Goal: Task Accomplishment & Management: Use online tool/utility

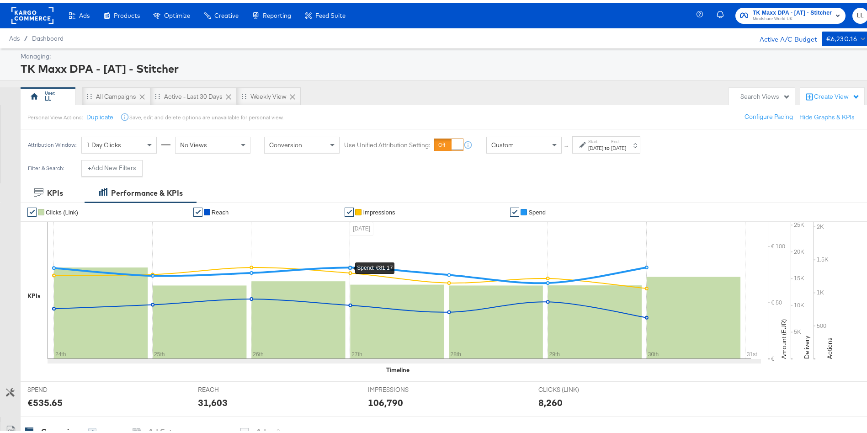
scroll to position [289, 0]
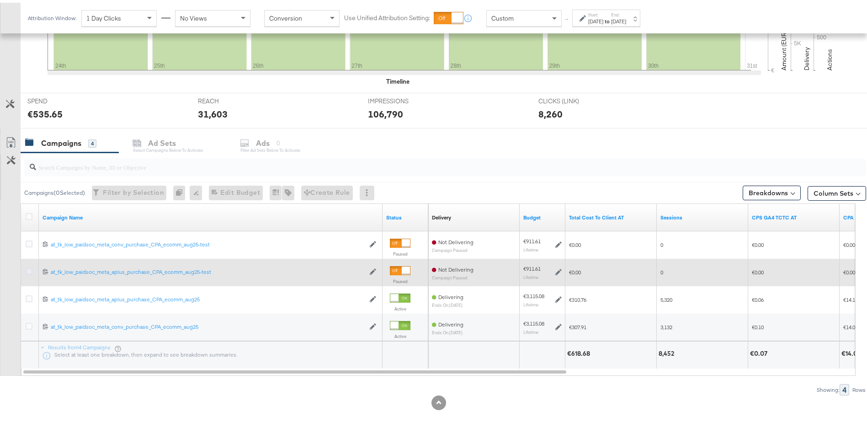
click at [28, 268] on icon at bounding box center [29, 268] width 7 height 7
click at [0, 0] on input "checkbox" at bounding box center [0, 0] width 0 height 0
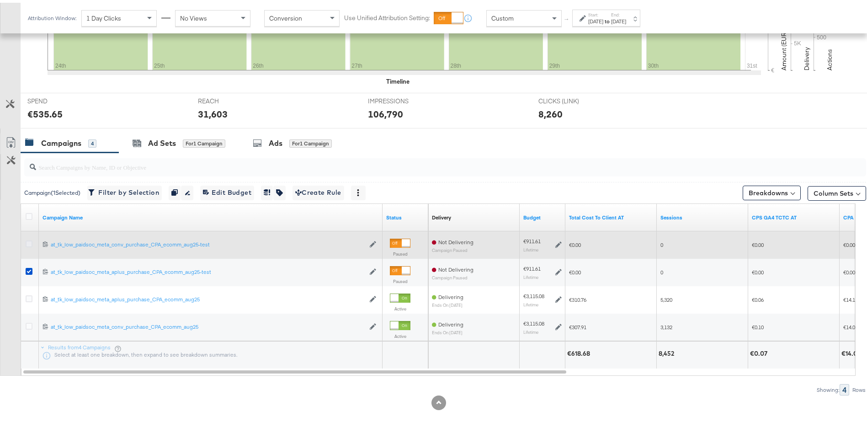
click at [27, 240] on icon at bounding box center [29, 241] width 7 height 7
click at [0, 0] on input "checkbox" at bounding box center [0, 0] width 0 height 0
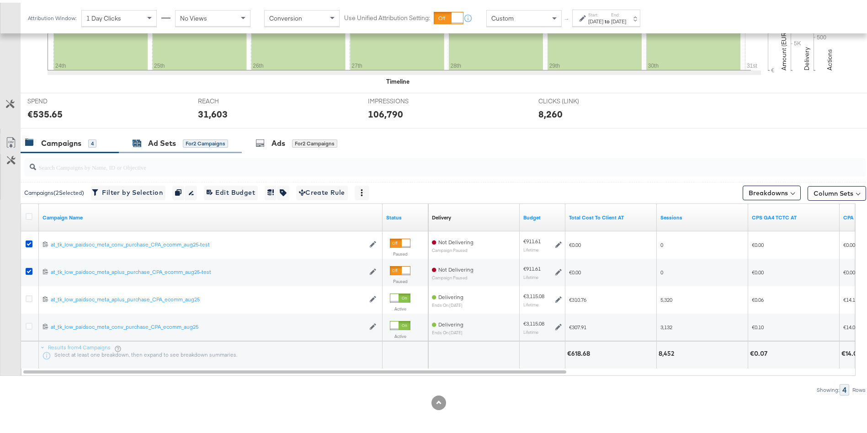
click at [158, 143] on div "Ad Sets" at bounding box center [162, 140] width 28 height 11
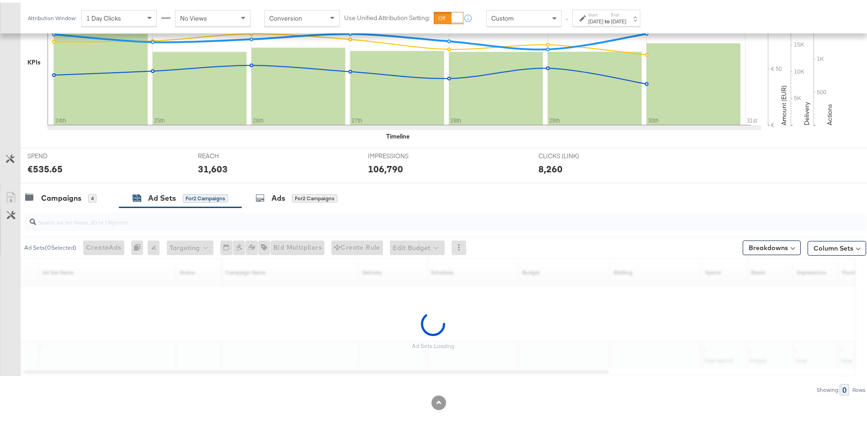
scroll to position [234, 0]
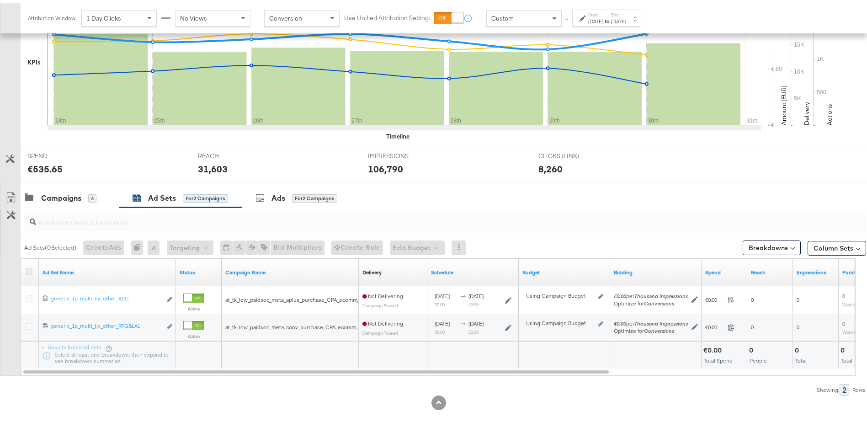
click at [29, 266] on icon at bounding box center [29, 268] width 7 height 7
click at [0, 0] on input "checkbox" at bounding box center [0, 0] width 0 height 0
click at [283, 186] on div "Ads for 2 Ad Sets" at bounding box center [295, 196] width 107 height 20
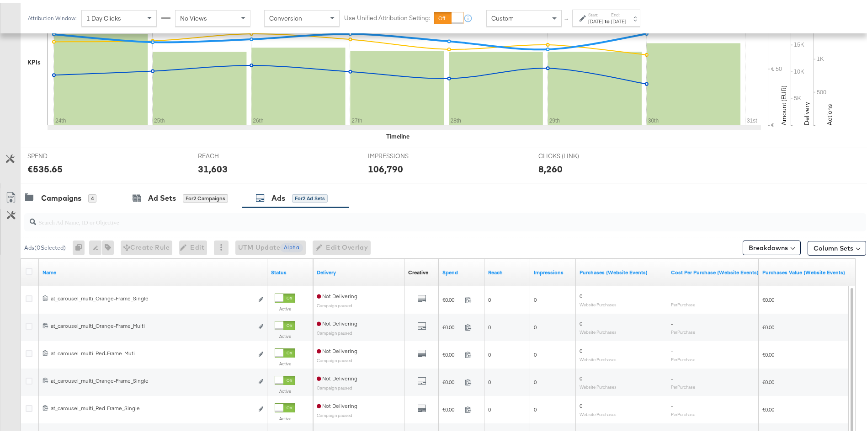
scroll to position [289, 0]
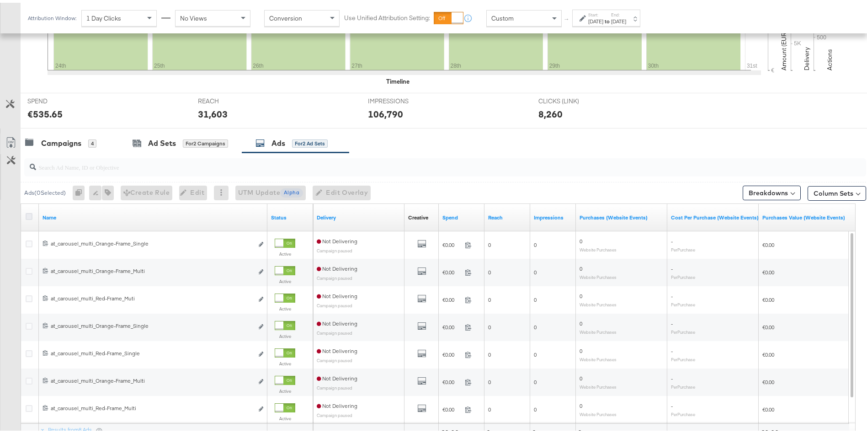
click at [31, 214] on icon at bounding box center [29, 213] width 7 height 7
click at [0, 0] on input "checkbox" at bounding box center [0, 0] width 0 height 0
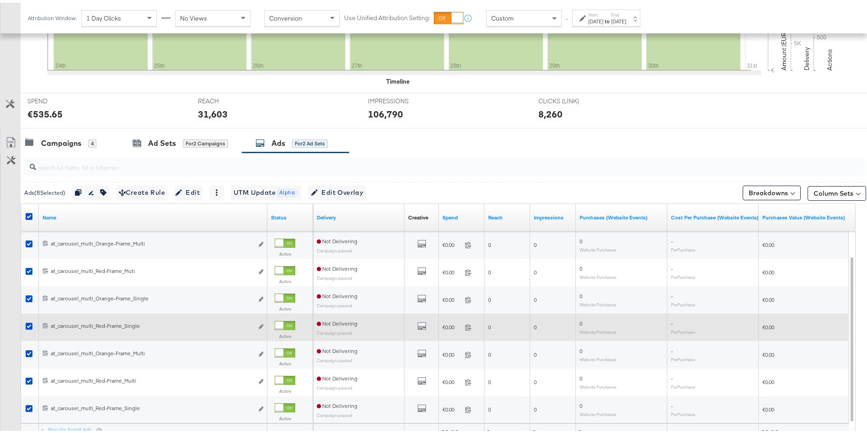
scroll to position [371, 0]
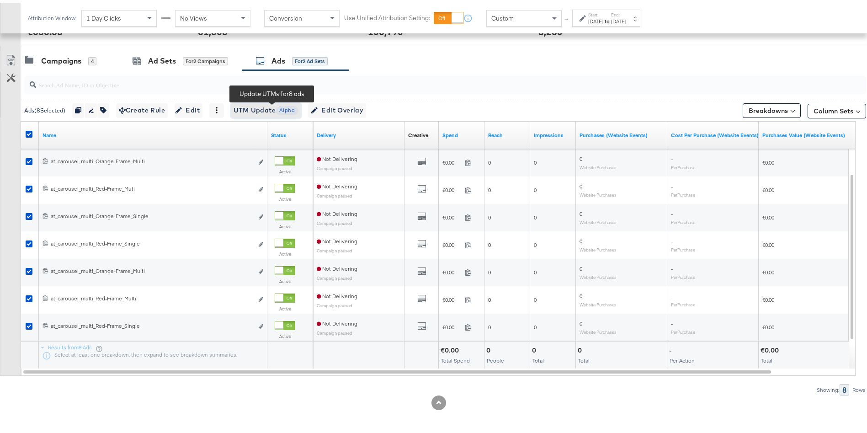
click at [252, 111] on span "UTM Update Alpha" at bounding box center [266, 107] width 65 height 11
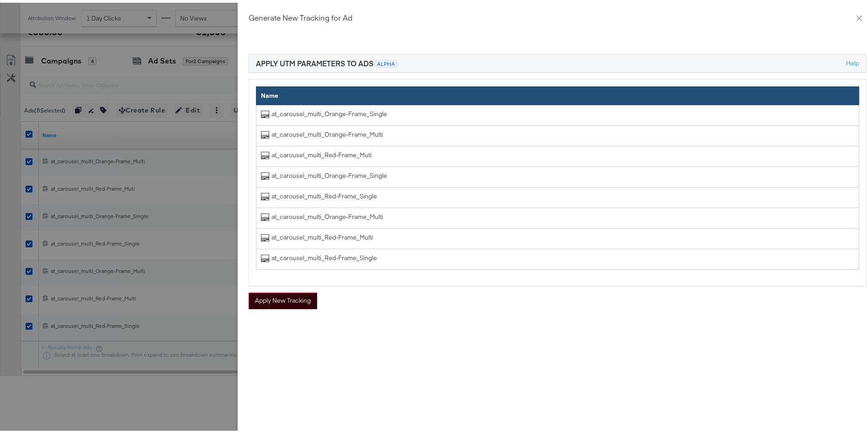
click at [271, 296] on button "Apply New Tracking" at bounding box center [283, 298] width 69 height 16
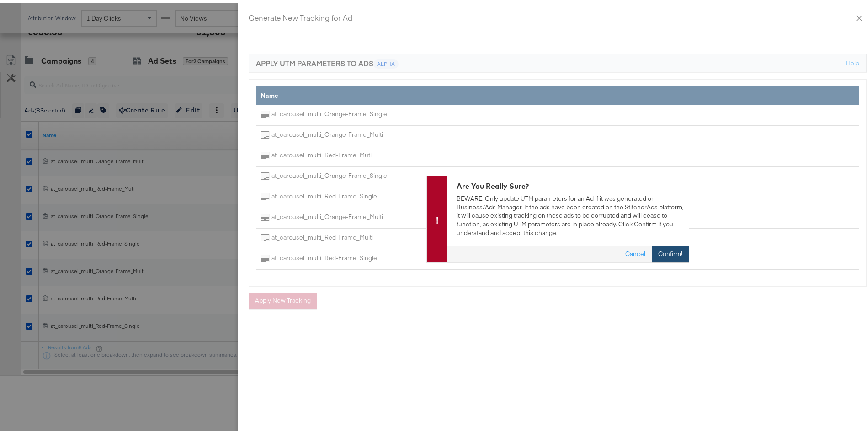
click at [654, 250] on button "Confirm!" at bounding box center [670, 251] width 37 height 16
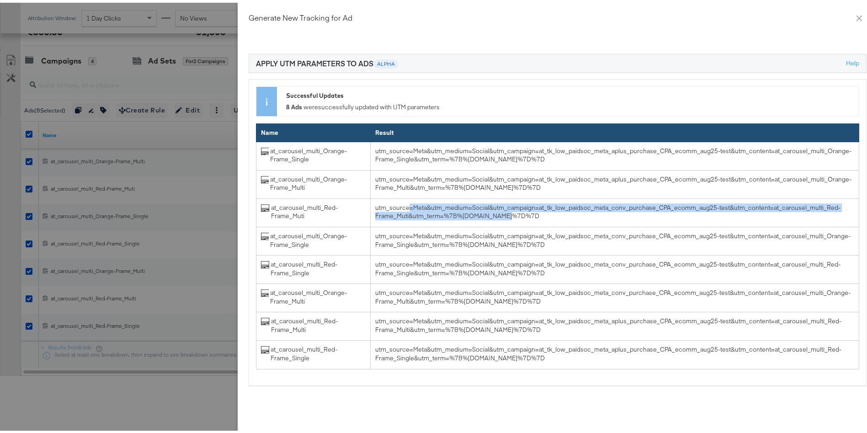
drag, startPoint x: 398, startPoint y: 201, endPoint x: 570, endPoint y: 219, distance: 172.9
click at [570, 219] on td "utm_source=Meta&utm_medium=Social&utm_campaign=at_tk_low_paidsoc_meta_conv_purc…" at bounding box center [614, 210] width 489 height 28
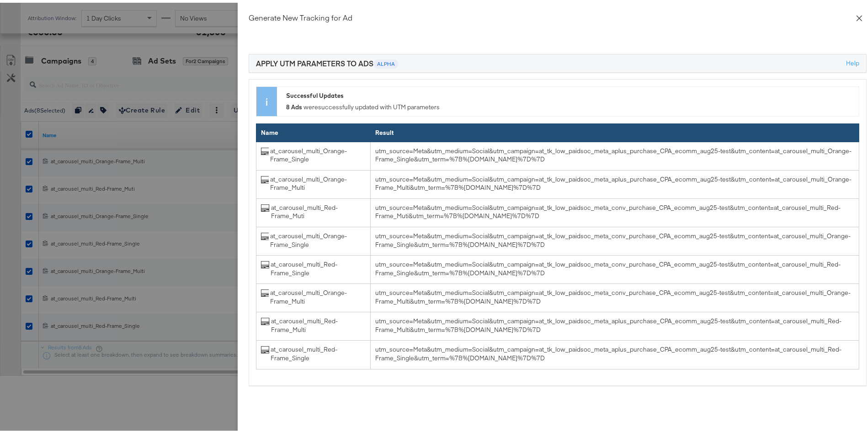
click at [847, 16] on button "Close" at bounding box center [860, 15] width 26 height 26
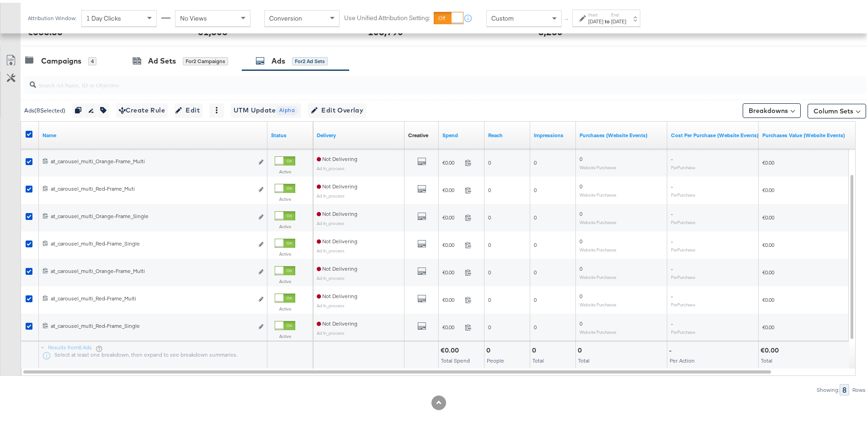
scroll to position [0, 0]
